Goal: Navigation & Orientation: Find specific page/section

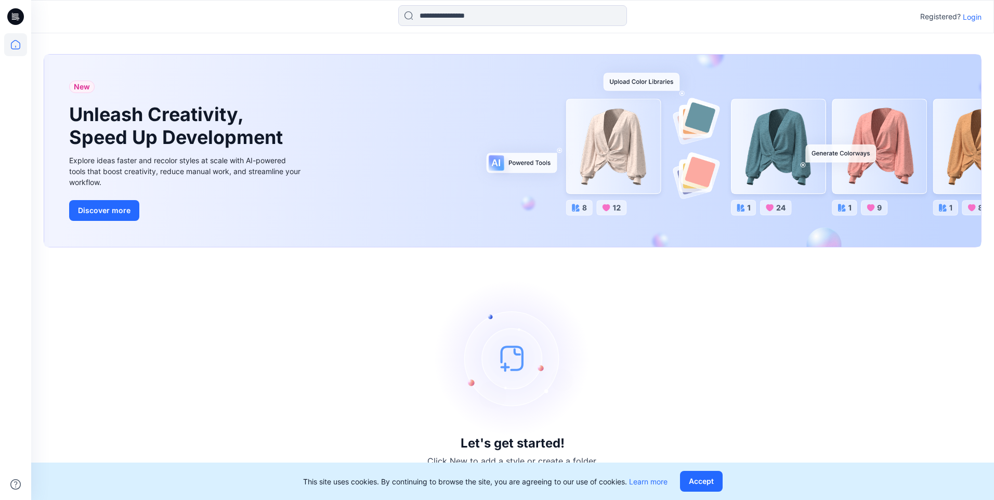
click at [16, 17] on icon at bounding box center [17, 17] width 4 height 1
click at [14, 18] on icon at bounding box center [14, 17] width 4 height 1
click at [18, 46] on icon at bounding box center [15, 44] width 23 height 23
click at [971, 16] on p "Login" at bounding box center [972, 16] width 19 height 11
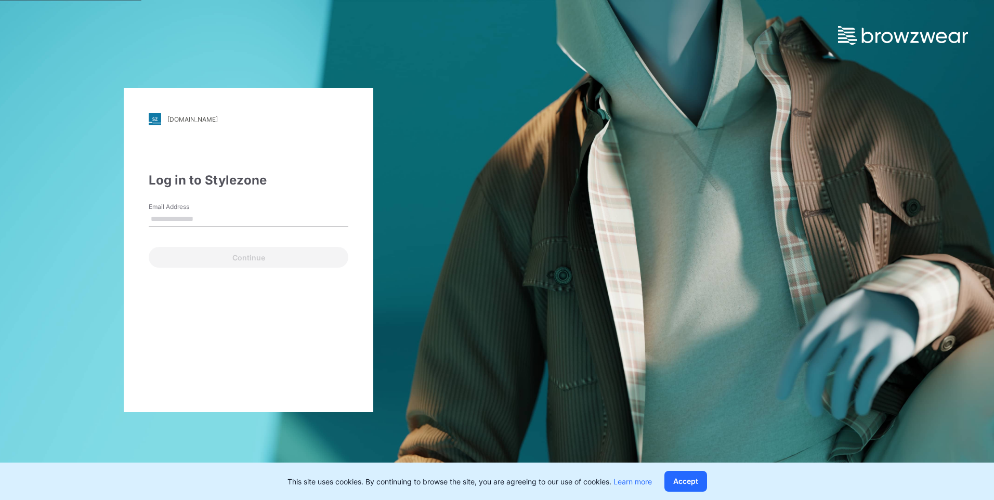
click at [198, 214] on input "Email Address" at bounding box center [249, 220] width 200 height 16
type input "**********"
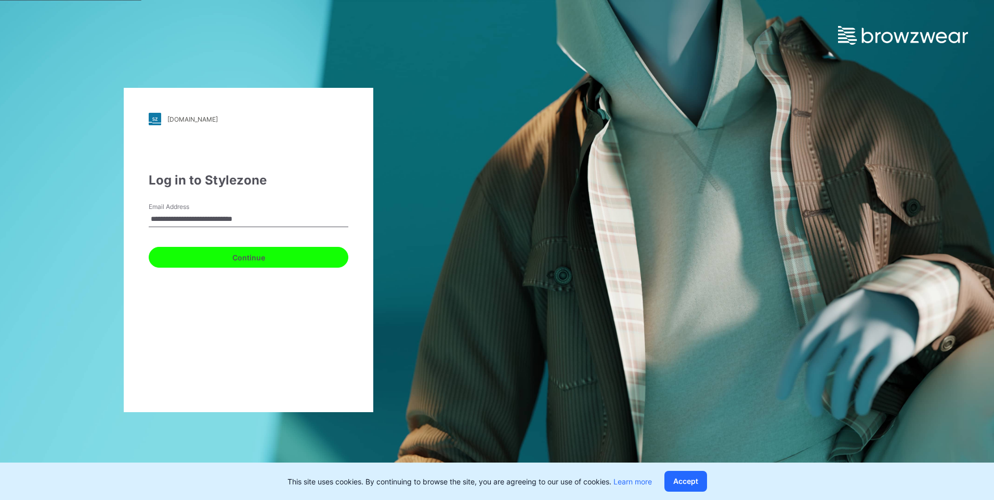
click at [269, 261] on button "Continue" at bounding box center [249, 257] width 200 height 21
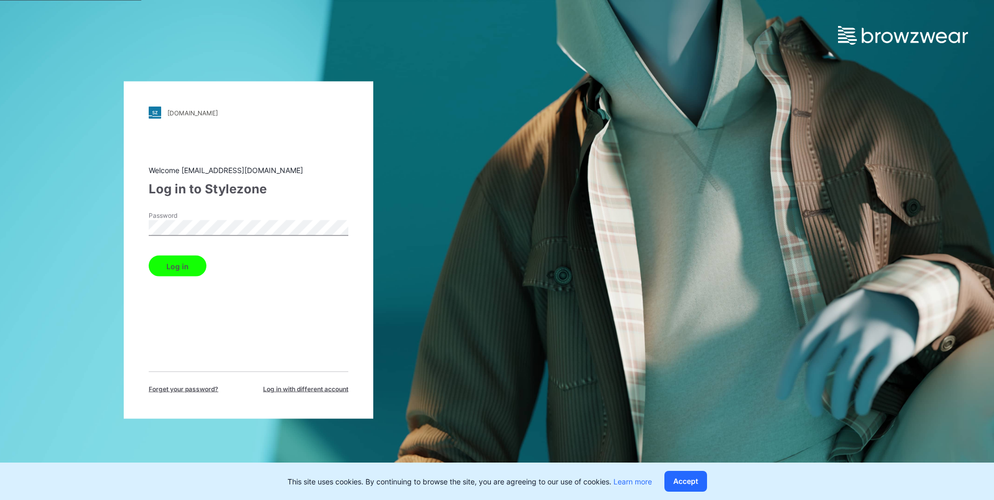
click at [187, 266] on button "Log in" at bounding box center [178, 266] width 58 height 21
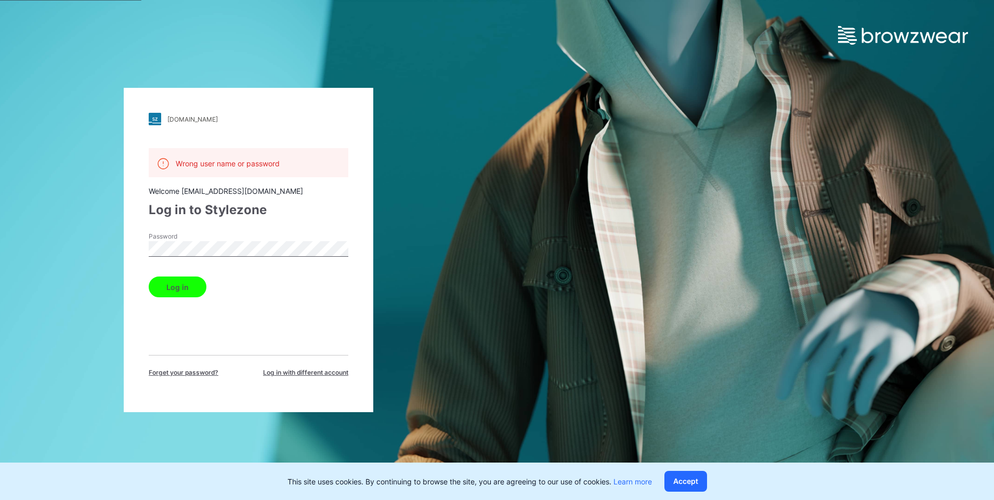
click at [128, 255] on div "[DOMAIN_NAME] Loading... Wrong user name or password Welcome [EMAIL_ADDRESS][DO…" at bounding box center [249, 250] width 250 height 324
click at [149, 277] on button "Log in" at bounding box center [178, 287] width 58 height 21
click at [99, 253] on div "[DOMAIN_NAME] Loading... Wrong user name or password Welcome [EMAIL_ADDRESS][DO…" at bounding box center [248, 250] width 497 height 500
click at [179, 293] on button "Log in" at bounding box center [178, 287] width 58 height 21
click at [80, 248] on div "[DOMAIN_NAME] Loading... Wrong user name or password Welcome [EMAIL_ADDRESS][DO…" at bounding box center [248, 250] width 497 height 500
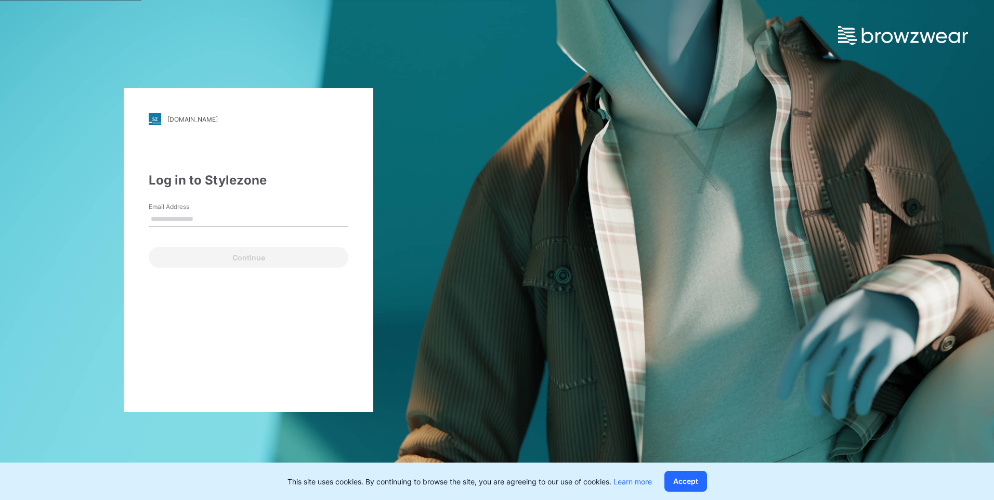
click at [201, 223] on input "Email Address" at bounding box center [249, 220] width 200 height 16
click at [710, 220] on div "[DOMAIN_NAME] Loading... Log in to Stylezone Email Address Email is required Co…" at bounding box center [497, 250] width 994 height 500
click at [253, 217] on input "Email Address" at bounding box center [249, 220] width 200 height 16
type input "**********"
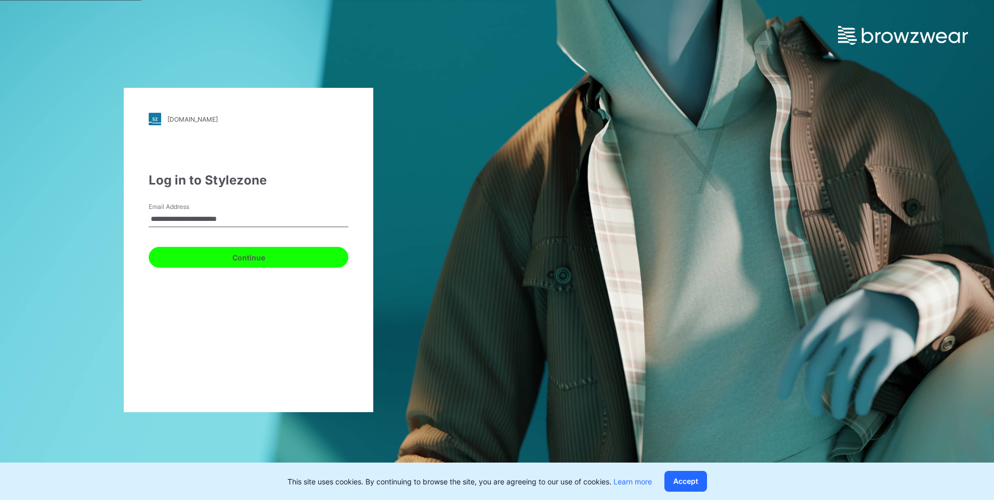
click at [242, 266] on button "Continue" at bounding box center [249, 257] width 200 height 21
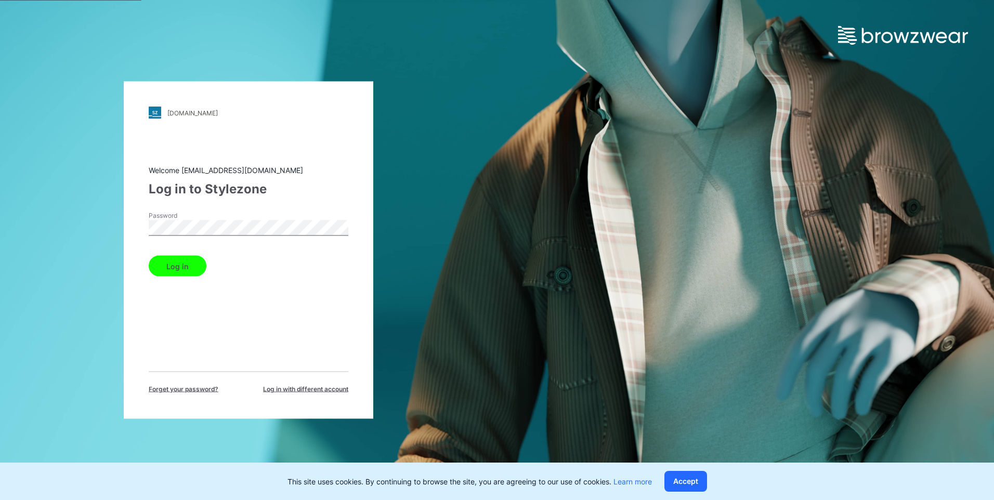
click at [149, 256] on button "Log in" at bounding box center [178, 266] width 58 height 21
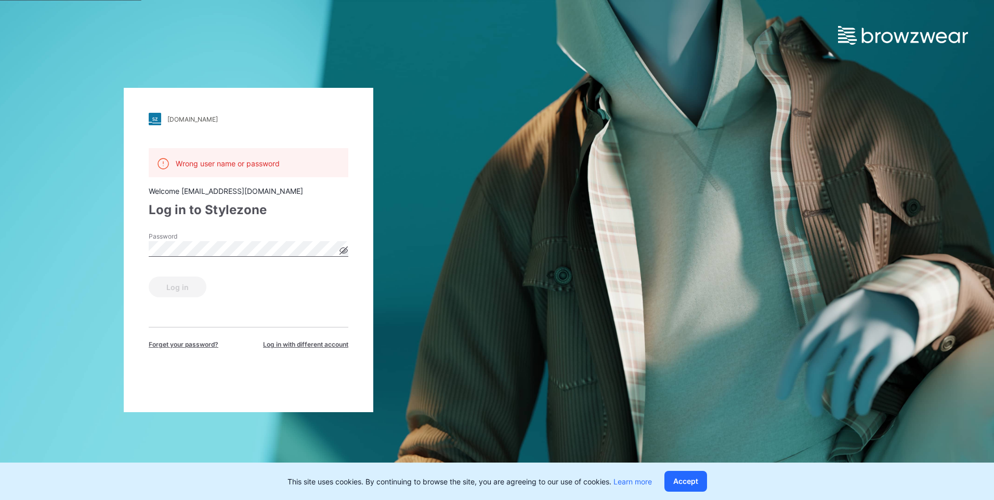
click at [344, 254] on icon at bounding box center [344, 250] width 8 height 8
click at [113, 252] on div "[DOMAIN_NAME] Loading... Wrong user name or password Welcome [EMAIL_ADDRESS][DO…" at bounding box center [248, 250] width 497 height 500
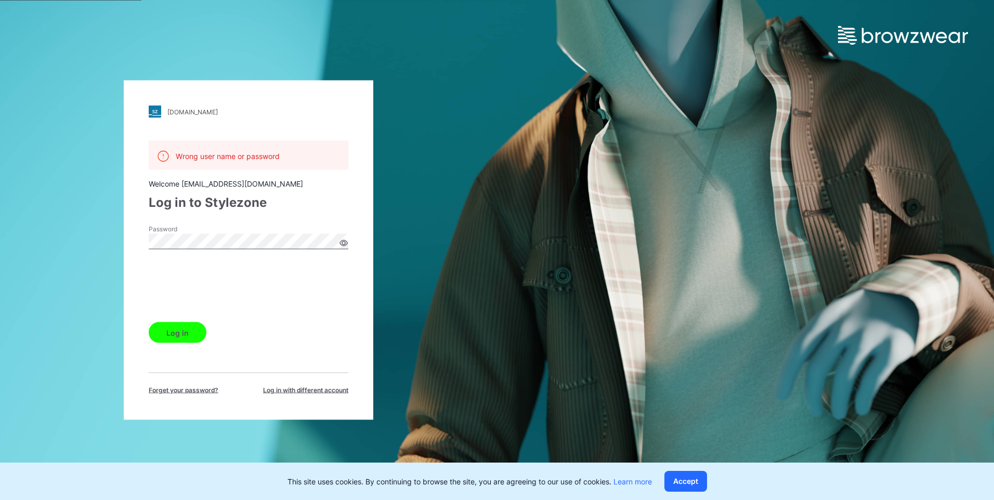
click at [195, 334] on button "Log in" at bounding box center [178, 332] width 58 height 21
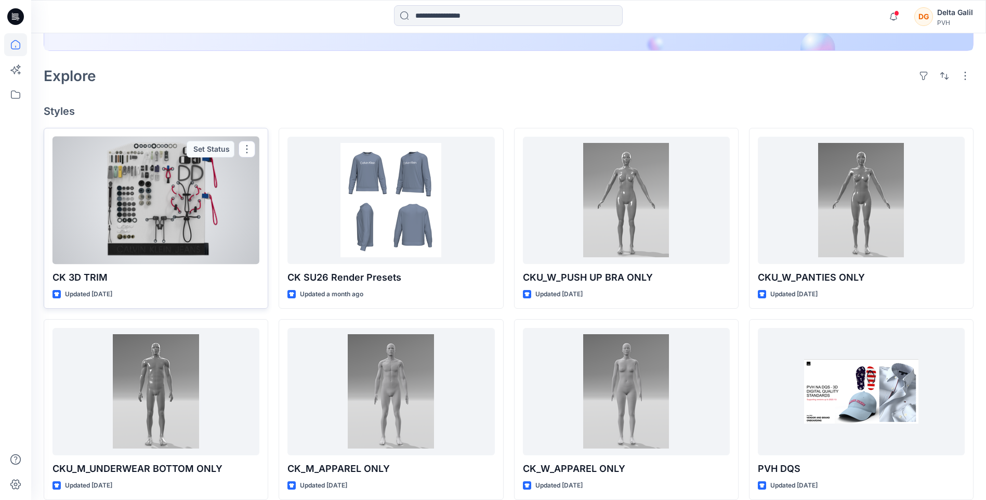
scroll to position [260, 0]
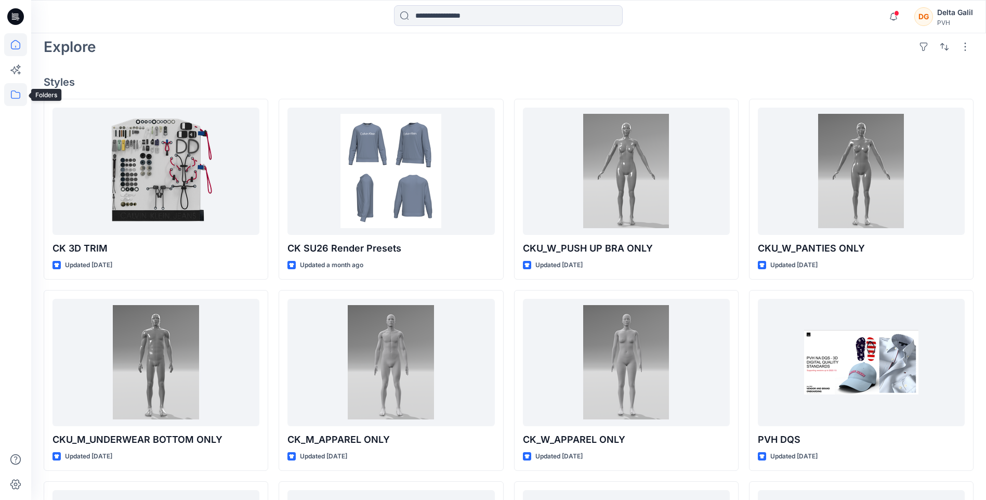
click at [24, 99] on icon at bounding box center [15, 94] width 23 height 23
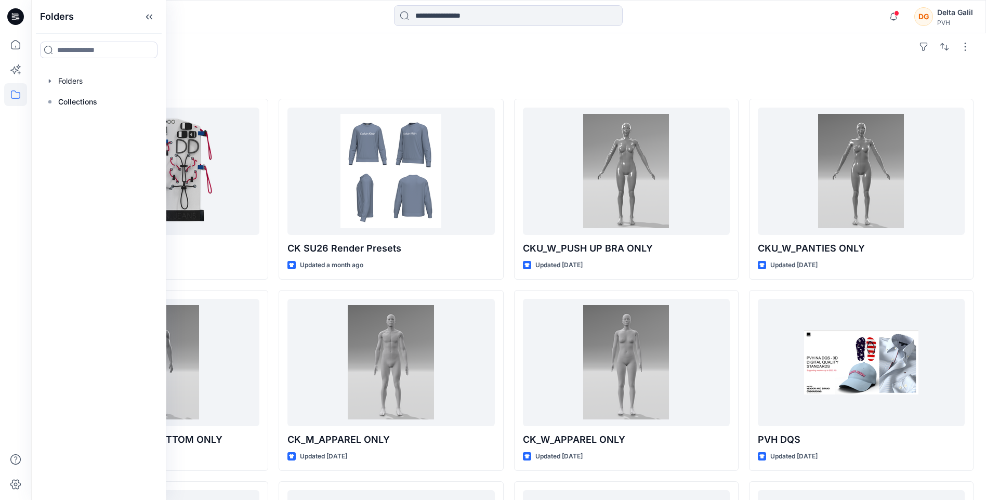
click at [70, 148] on div "Folders Folders Collections" at bounding box center [98, 250] width 135 height 500
click at [19, 46] on icon at bounding box center [15, 44] width 23 height 23
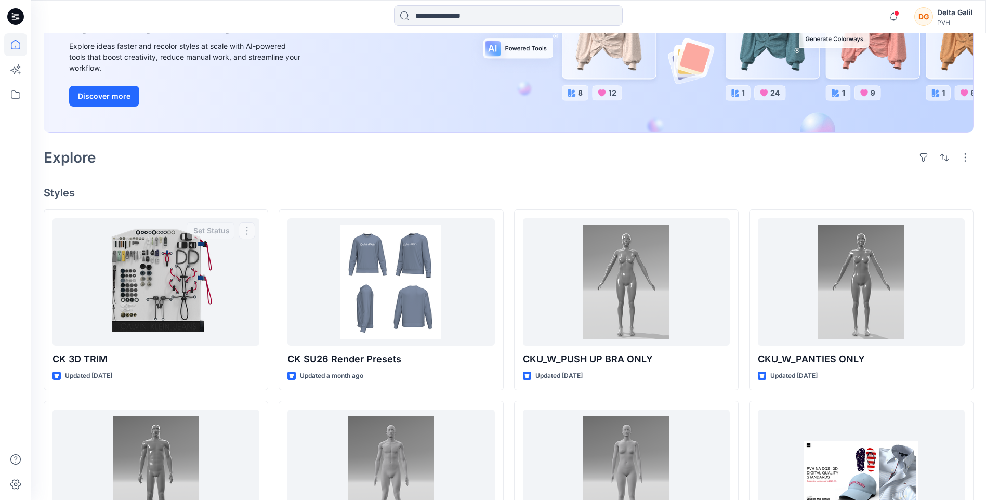
scroll to position [108, 0]
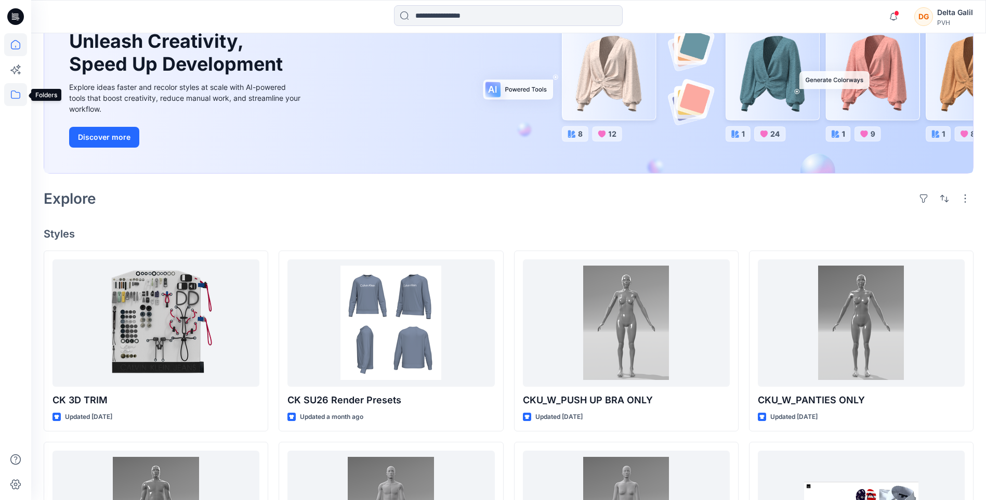
click at [11, 93] on icon at bounding box center [15, 94] width 9 height 8
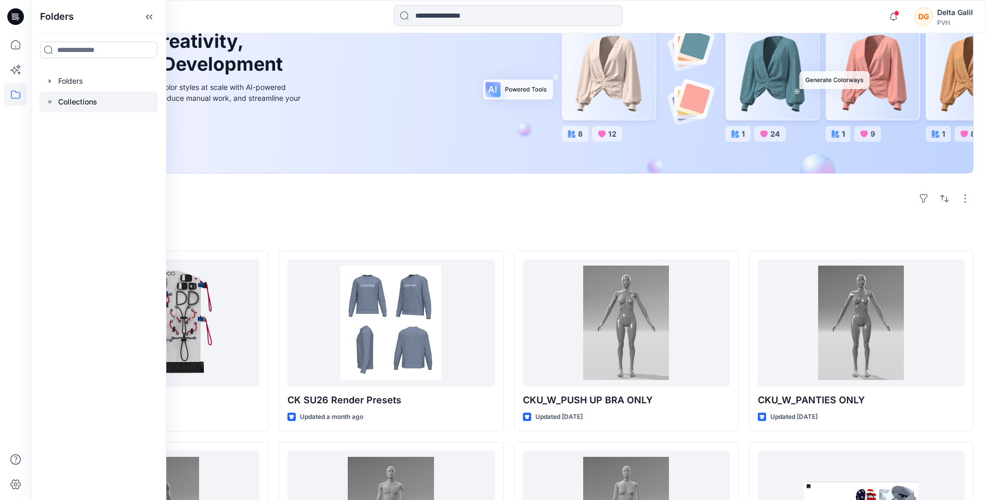
click at [90, 101] on p "Collections" at bounding box center [77, 102] width 39 height 12
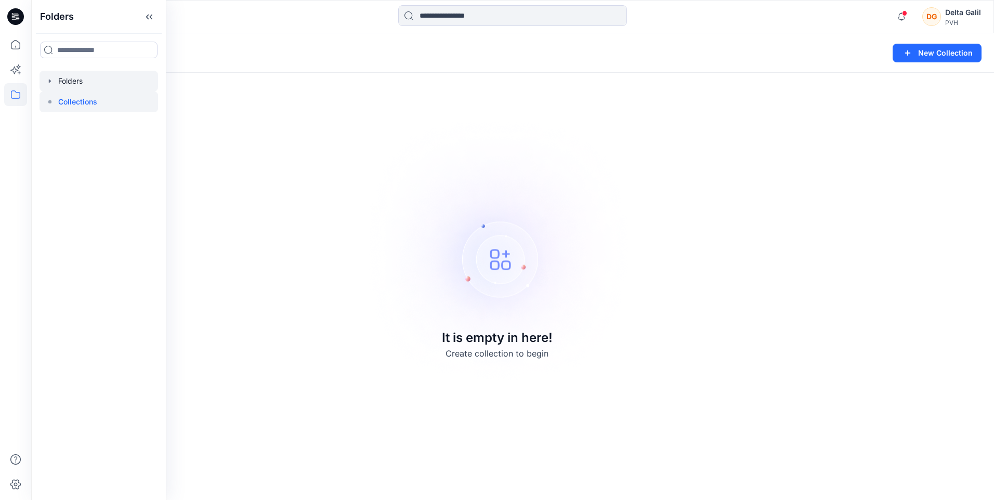
click at [72, 79] on div at bounding box center [99, 81] width 119 height 21
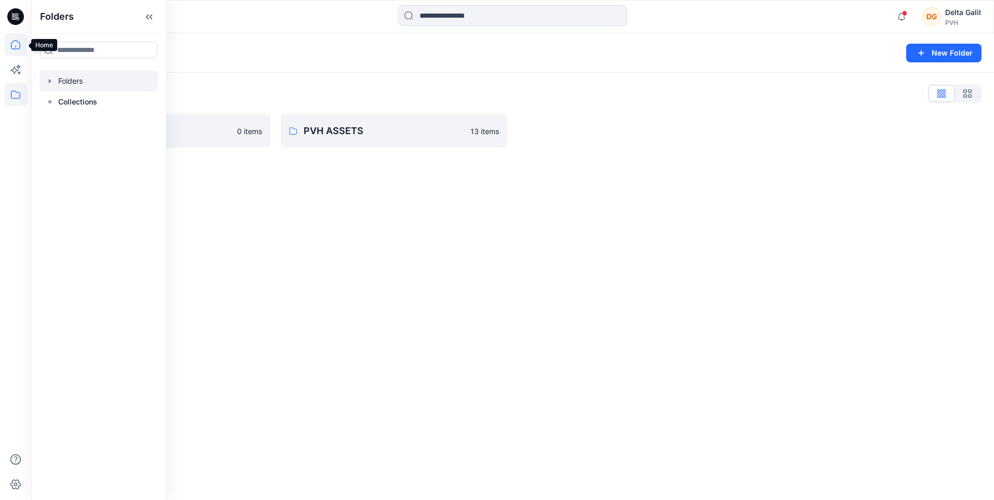
click at [11, 42] on icon at bounding box center [15, 44] width 23 height 23
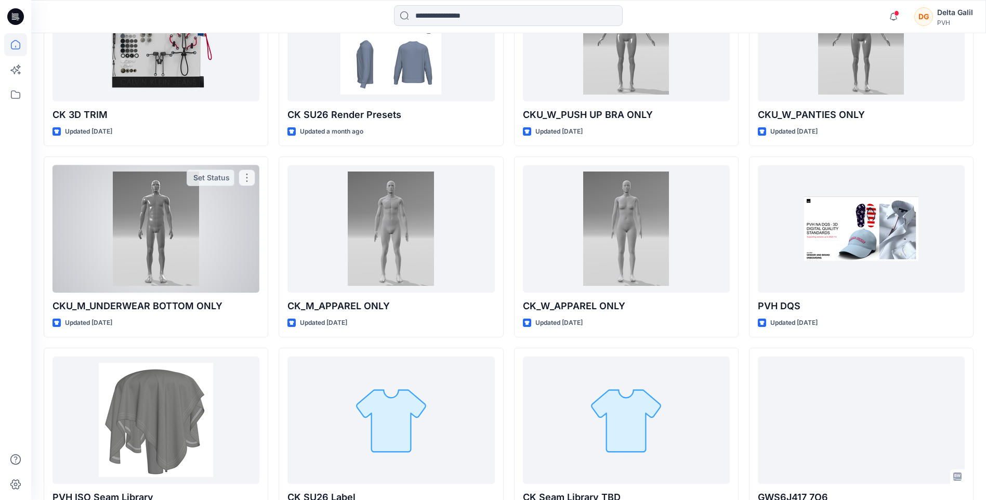
scroll to position [312, 0]
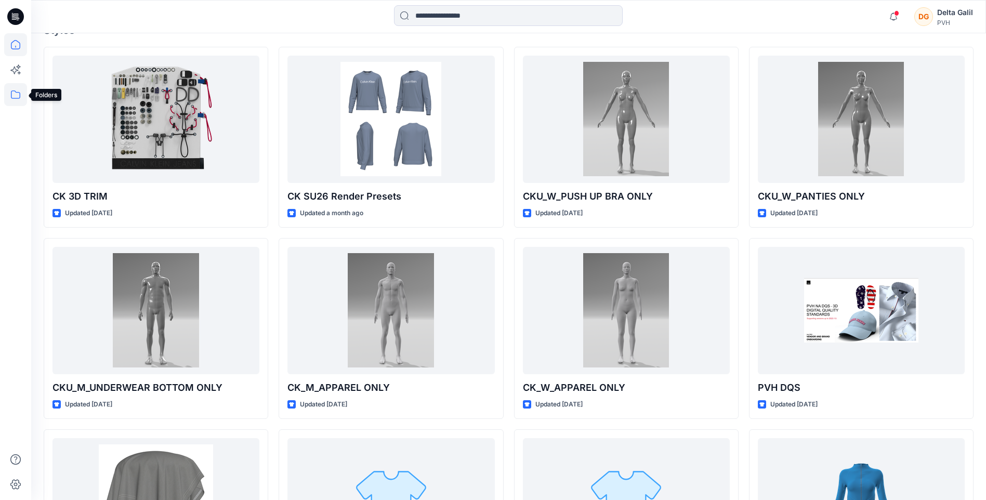
click at [11, 90] on icon at bounding box center [15, 94] width 23 height 23
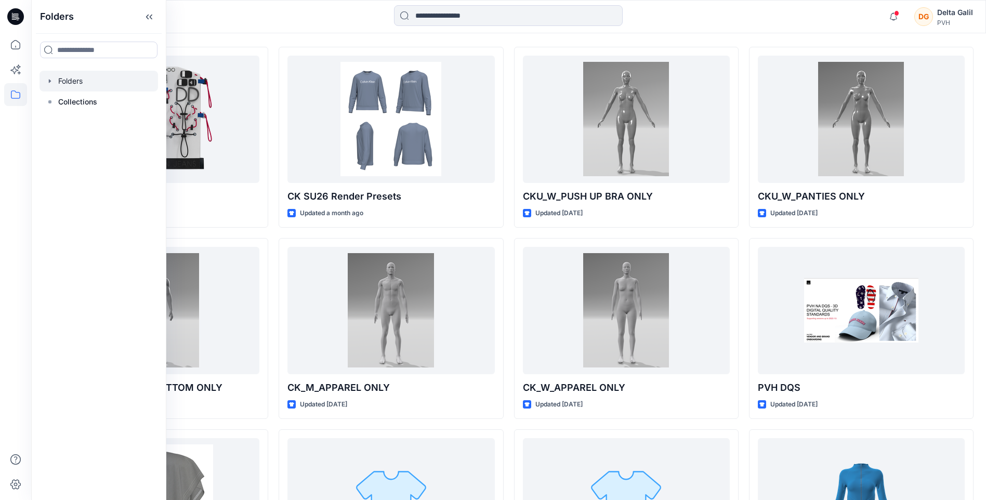
click at [77, 84] on div at bounding box center [99, 81] width 119 height 21
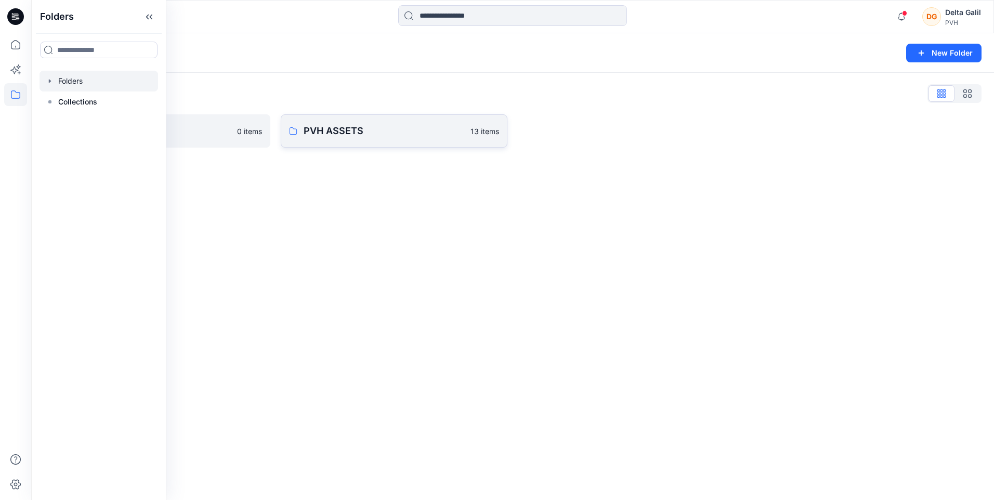
click at [370, 134] on p "PVH ASSETS" at bounding box center [384, 131] width 161 height 15
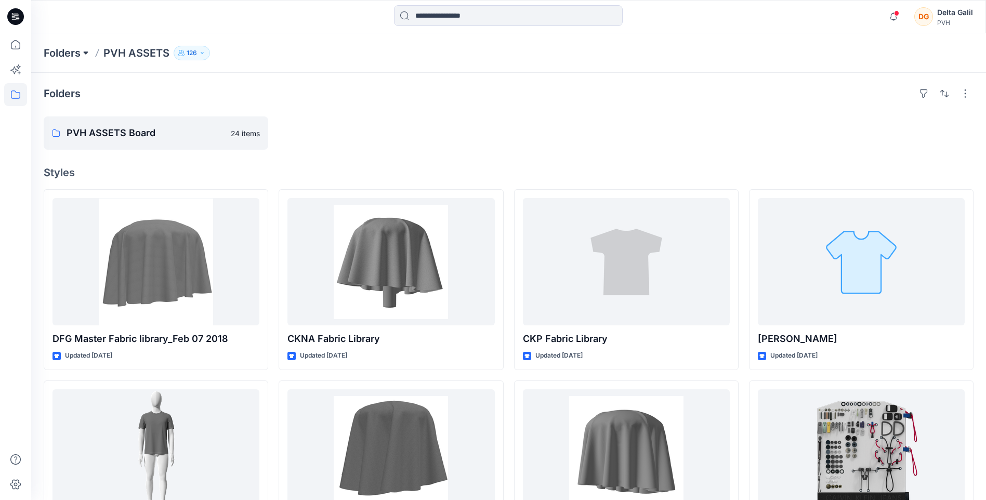
click at [84, 51] on button at bounding box center [86, 53] width 10 height 15
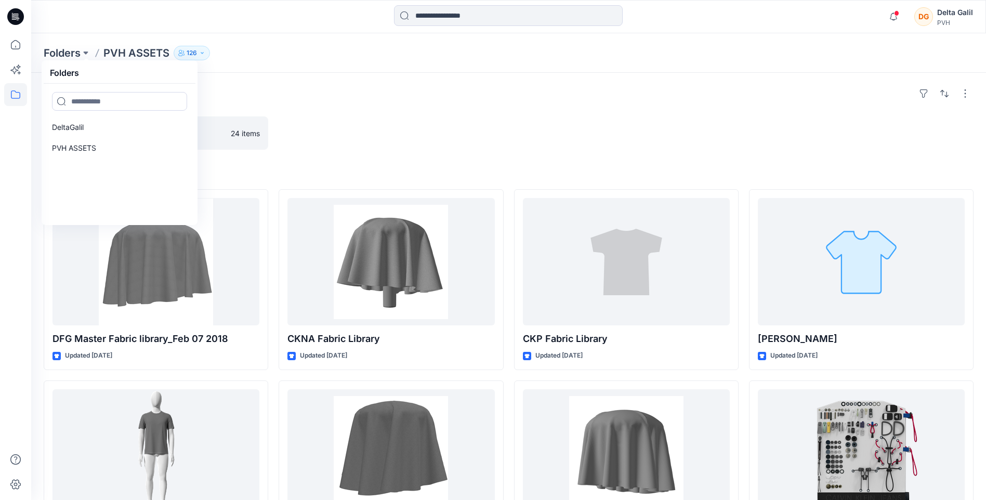
click at [359, 137] on div at bounding box center [391, 132] width 225 height 33
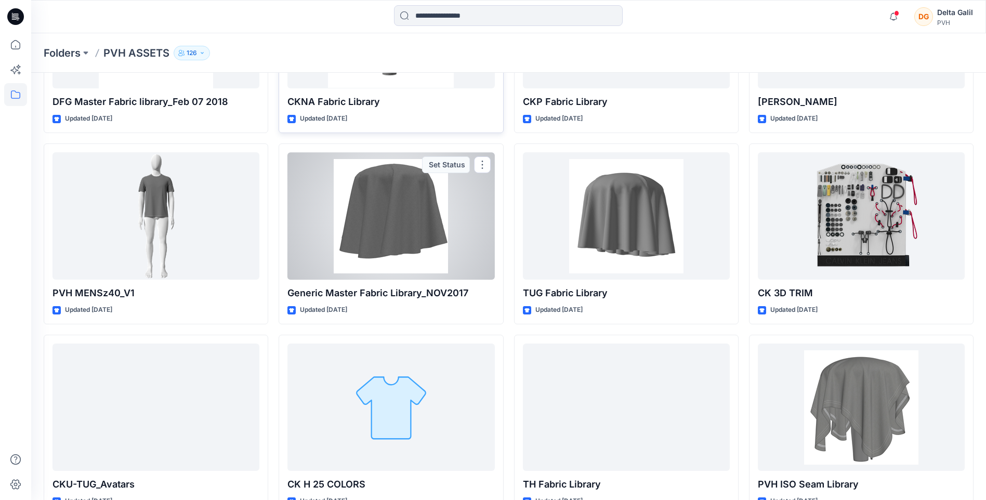
scroll to position [260, 0]
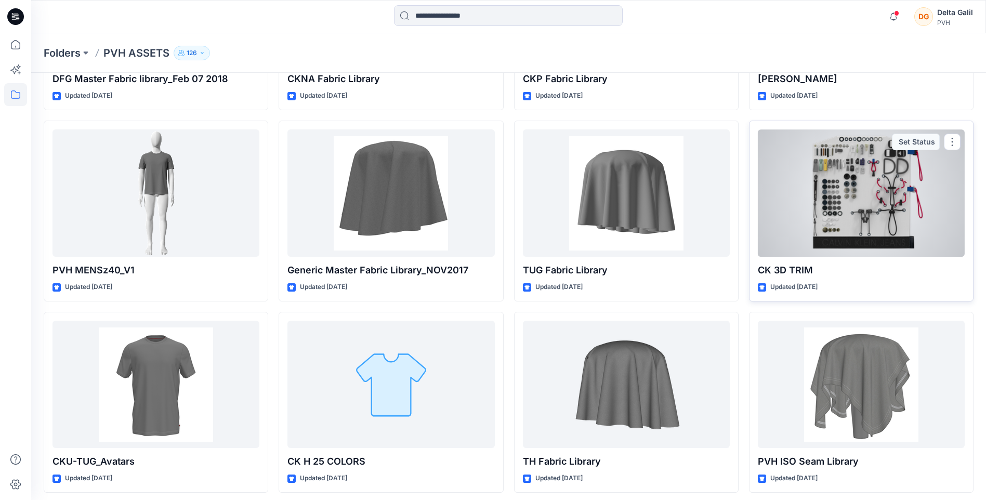
click at [816, 191] on div at bounding box center [861, 192] width 207 height 127
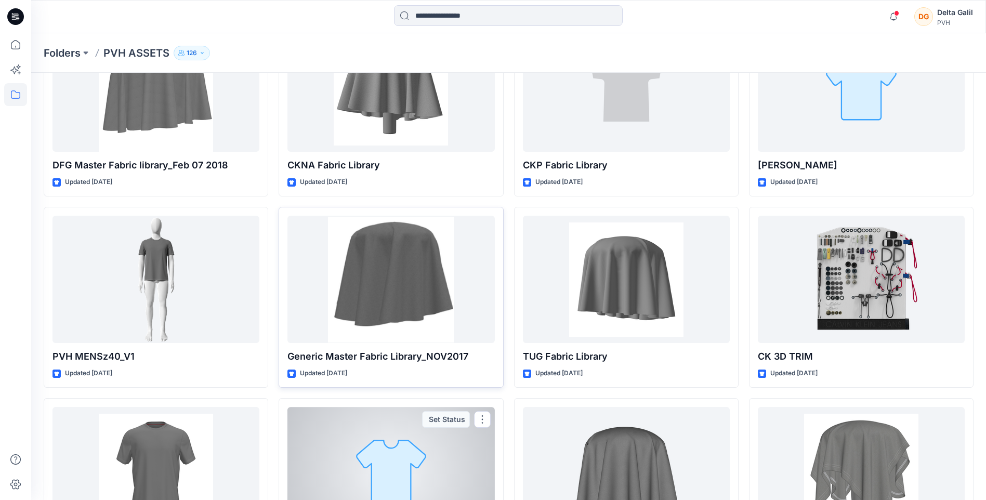
scroll to position [145, 0]
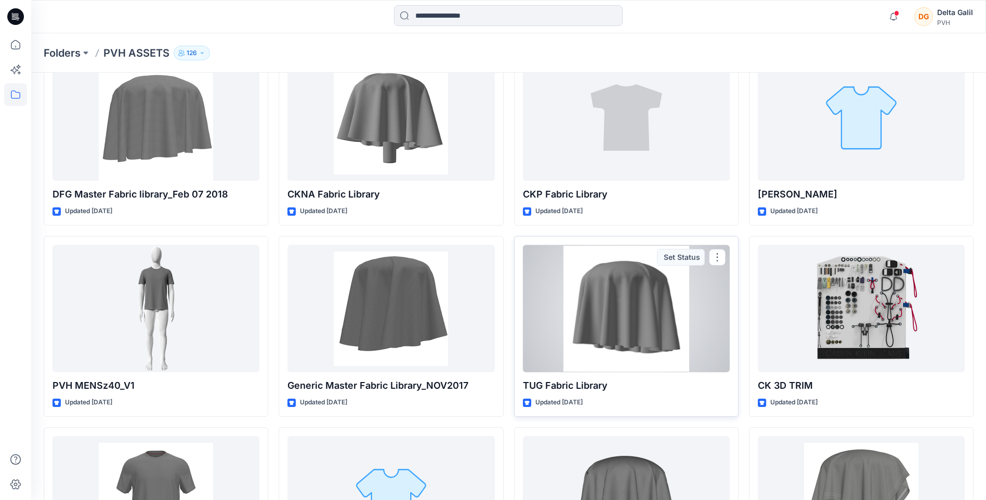
click at [615, 311] on div at bounding box center [626, 308] width 207 height 127
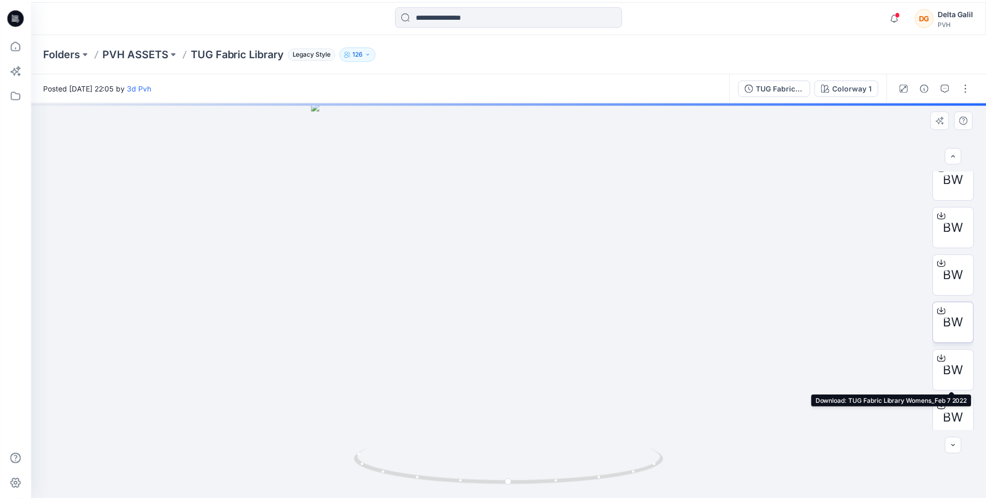
scroll to position [164, 0]
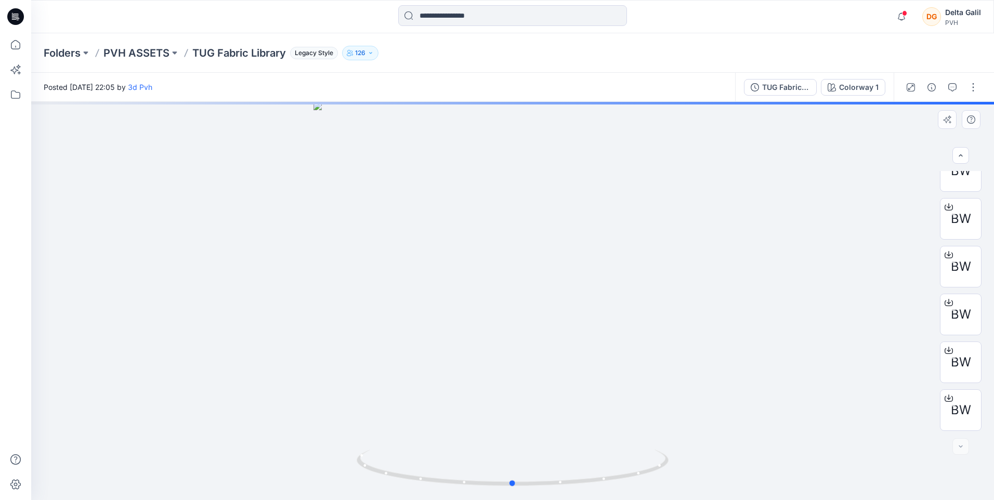
click at [832, 345] on div at bounding box center [512, 301] width 963 height 398
click at [175, 53] on button at bounding box center [175, 53] width 10 height 15
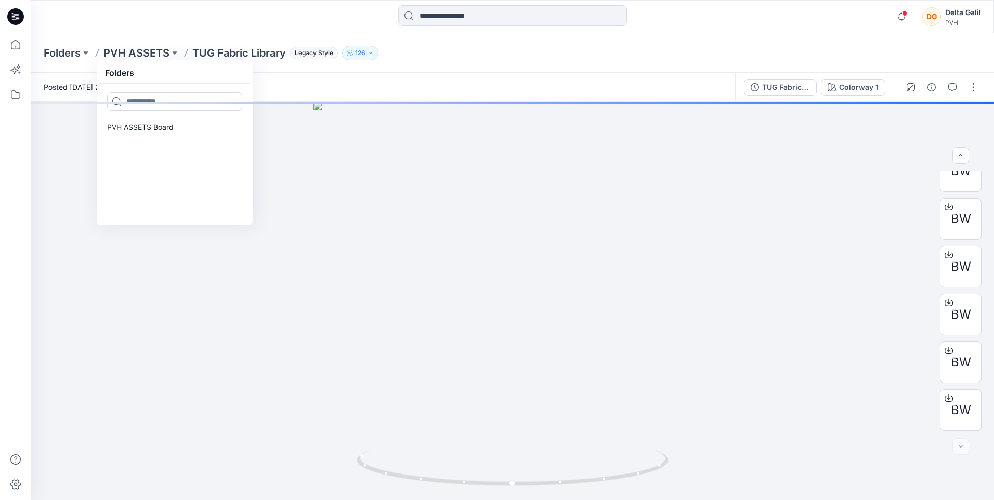
click at [322, 81] on div "Posted [DATE] 22:05 by 3d Pvh" at bounding box center [383, 87] width 704 height 29
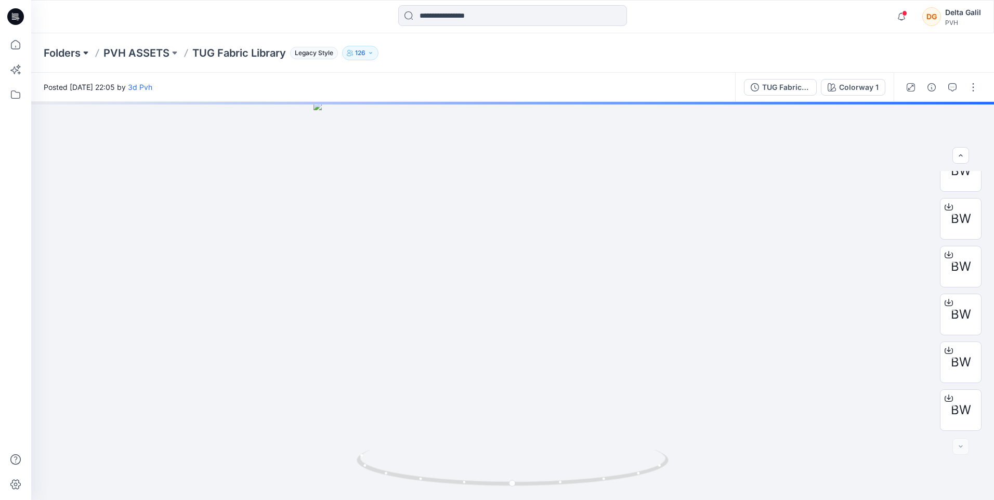
click at [85, 50] on button at bounding box center [86, 53] width 10 height 15
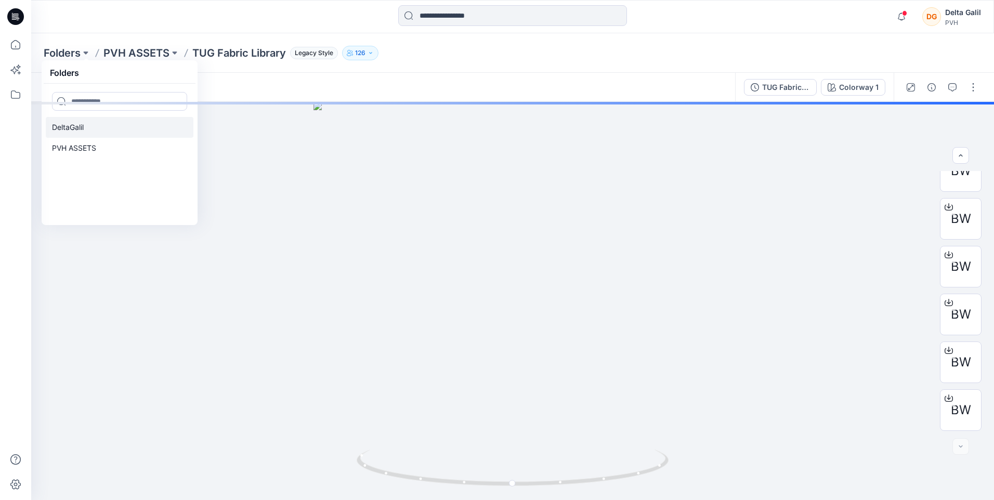
click at [120, 130] on link "DeltaGalil" at bounding box center [120, 127] width 148 height 21
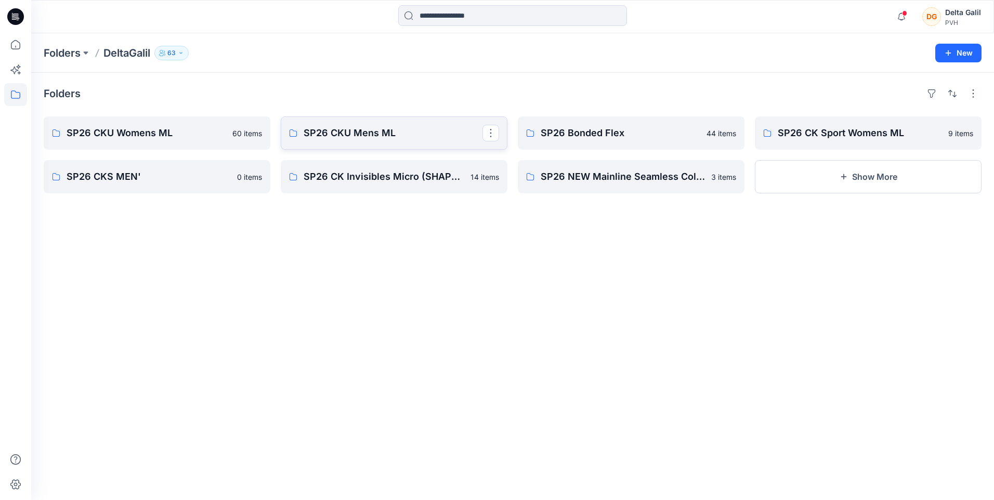
click at [335, 135] on p "SP26 CKU Mens ML" at bounding box center [393, 133] width 179 height 15
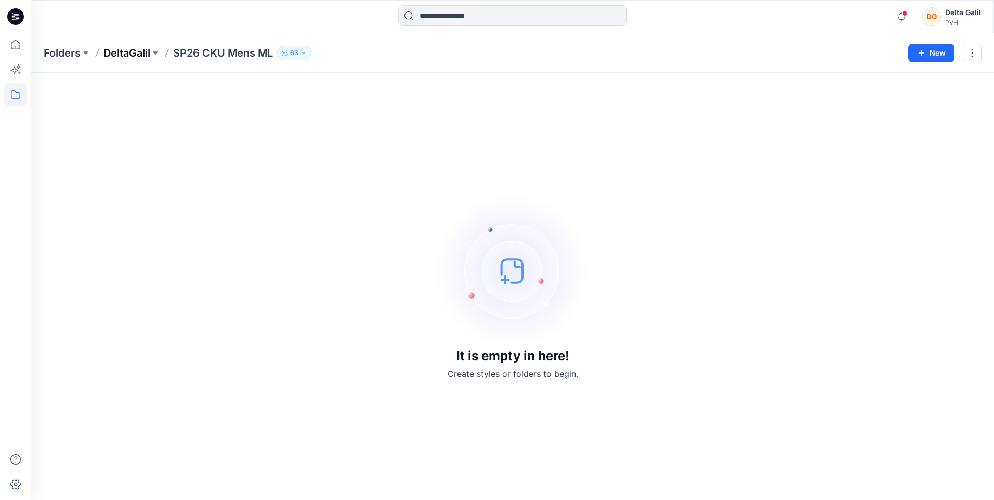
click at [140, 51] on p "DeltaGalil" at bounding box center [126, 53] width 47 height 15
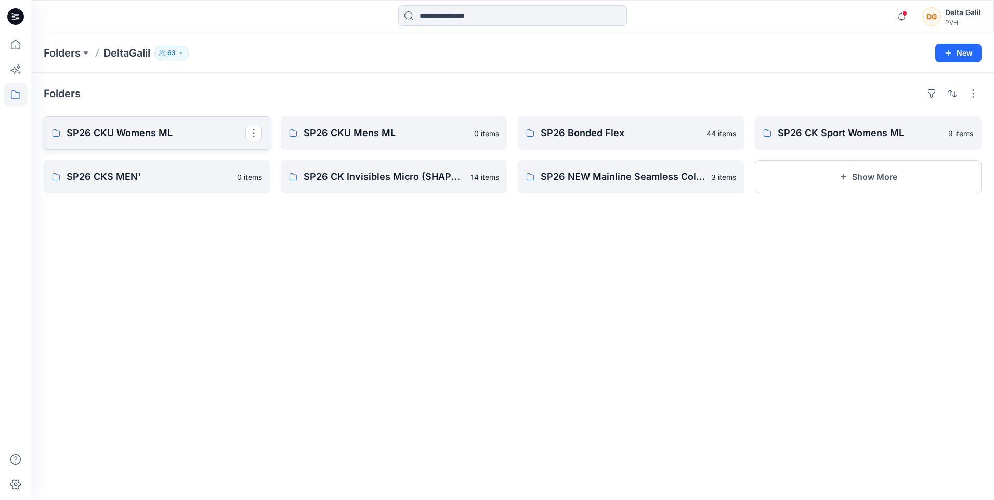
click at [135, 127] on p "SP26 CKU Womens ML" at bounding box center [156, 133] width 179 height 15
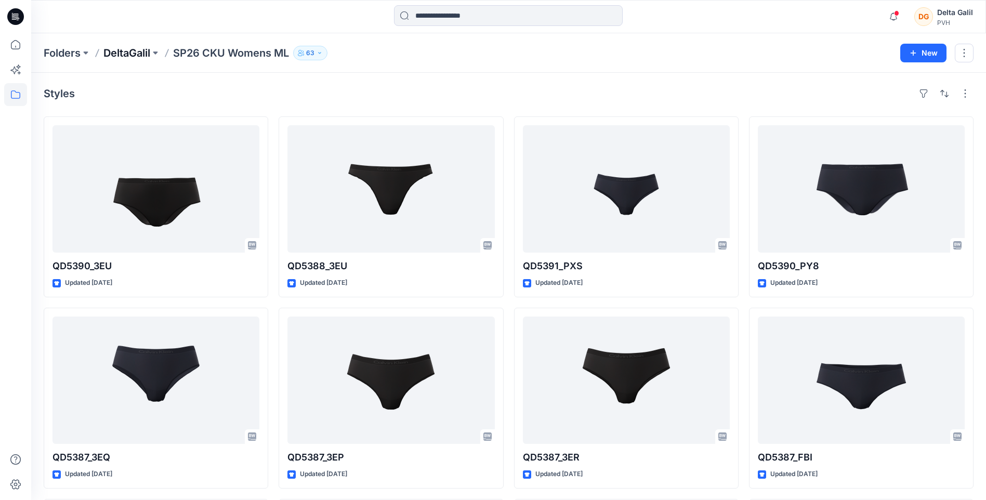
click at [129, 50] on p "DeltaGalil" at bounding box center [126, 53] width 47 height 15
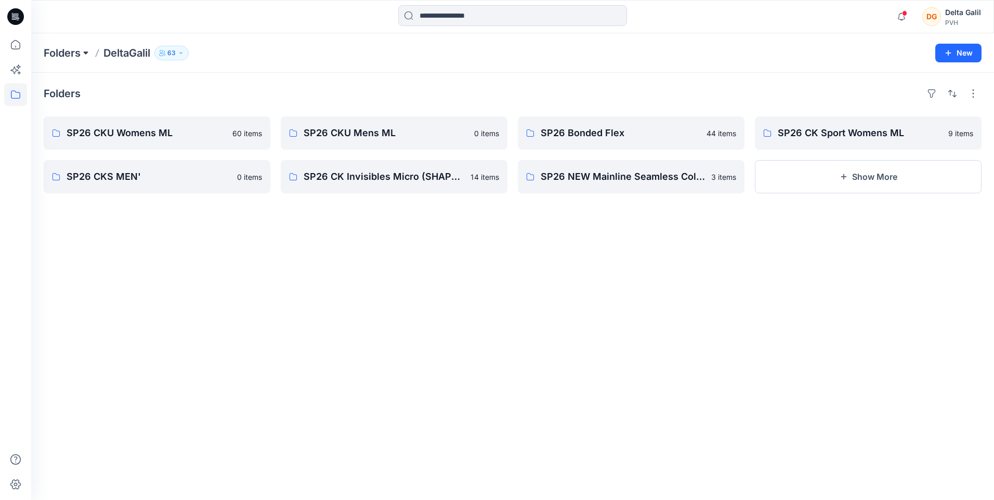
click at [83, 54] on button at bounding box center [86, 53] width 10 height 15
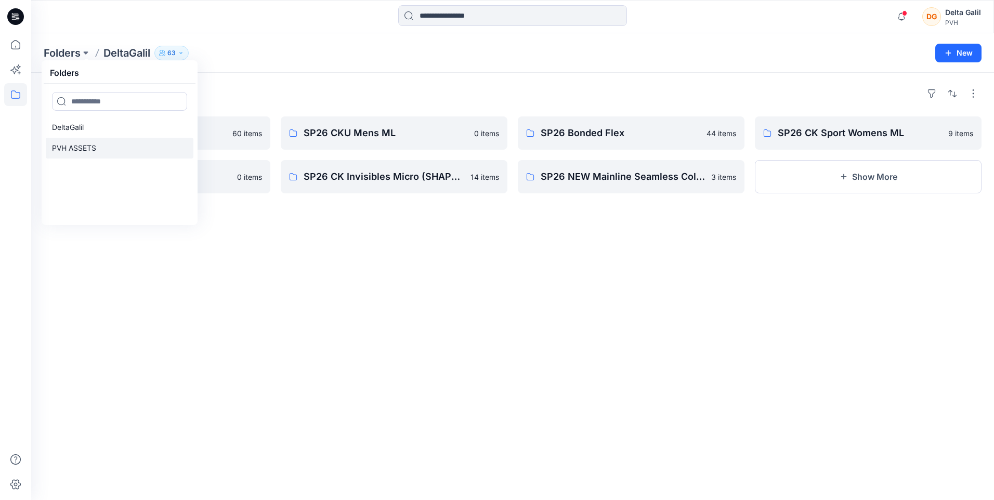
click at [110, 145] on link "PVH ASSETS" at bounding box center [120, 148] width 148 height 21
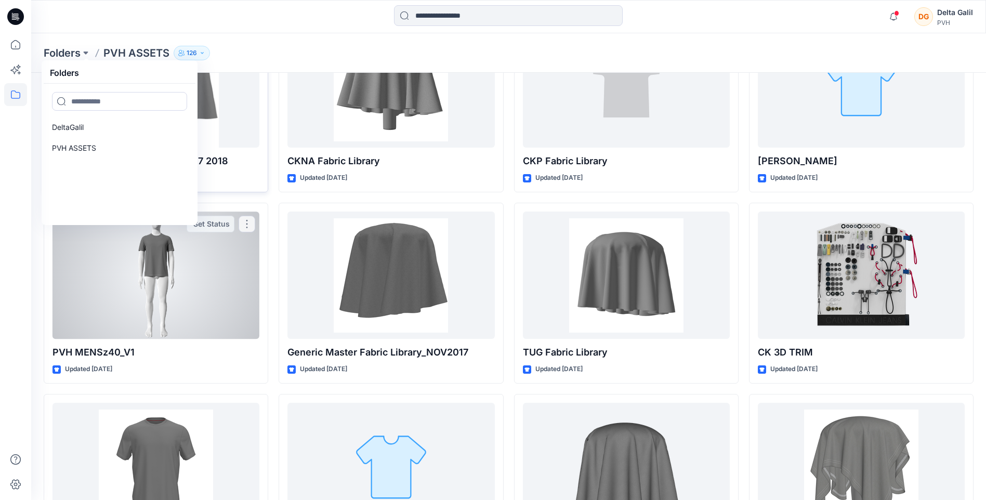
scroll to position [208, 0]
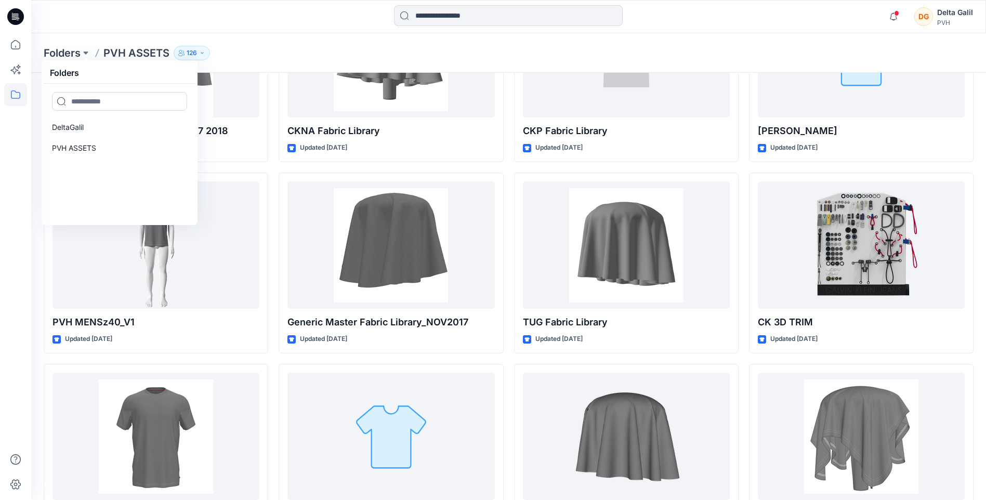
click at [9, 233] on div at bounding box center [15, 266] width 23 height 467
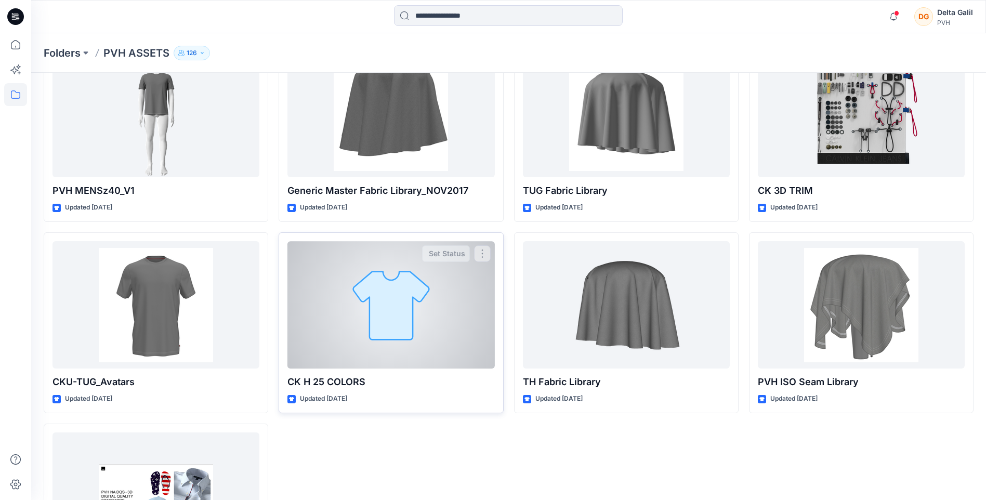
scroll to position [405, 0]
